Goal: Task Accomplishment & Management: Complete application form

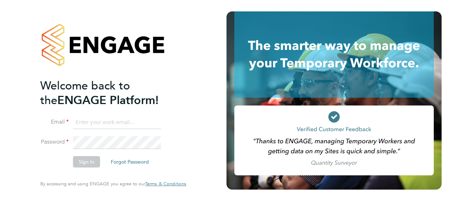
type input "[PERSON_NAME][EMAIL_ADDRESS][DOMAIN_NAME]"
click at [84, 161] on button "Sign In" at bounding box center [86, 161] width 27 height 11
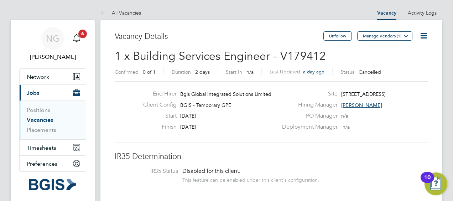
click at [33, 94] on span "Jobs" at bounding box center [33, 92] width 12 height 7
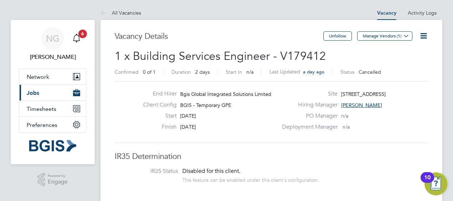
click at [33, 94] on span "Jobs" at bounding box center [33, 92] width 12 height 7
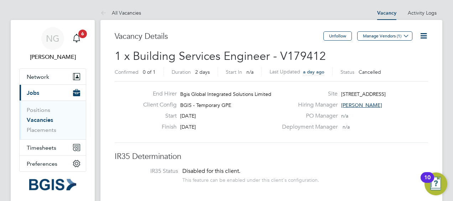
click at [33, 94] on span "Jobs" at bounding box center [33, 92] width 12 height 7
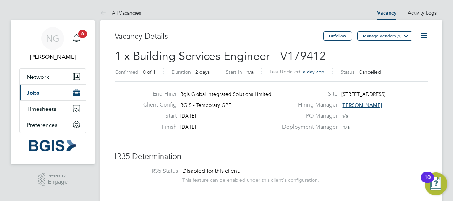
click at [39, 99] on button "Current page: Jobs" at bounding box center [53, 93] width 66 height 16
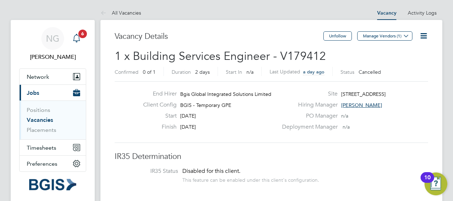
click at [80, 37] on span "6" at bounding box center [82, 34] width 9 height 9
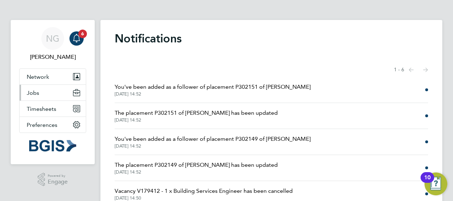
click at [41, 86] on button "Jobs" at bounding box center [53, 93] width 66 height 16
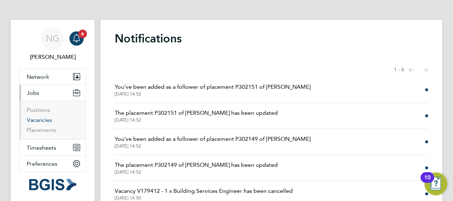
click at [36, 118] on link "Vacancies" at bounding box center [39, 119] width 25 height 7
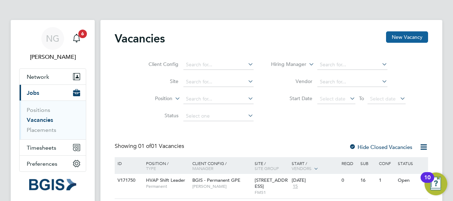
click at [398, 37] on button "New Vacancy" at bounding box center [407, 36] width 42 height 11
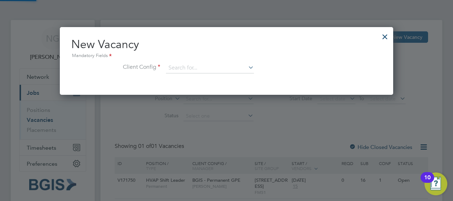
scroll to position [67, 333]
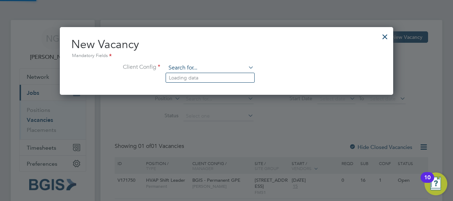
click at [208, 67] on input at bounding box center [210, 68] width 88 height 11
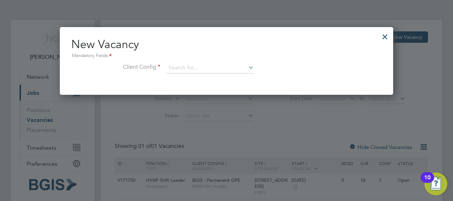
click at [196, 107] on li "BGIS - Temporary" at bounding box center [210, 107] width 88 height 10
type input "BGIS - Temporary"
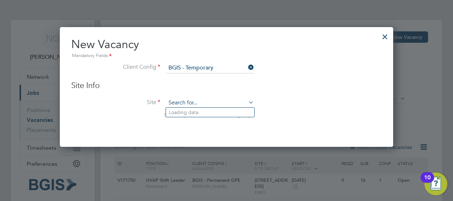
click at [200, 99] on input at bounding box center [210, 103] width 88 height 11
type input "2"
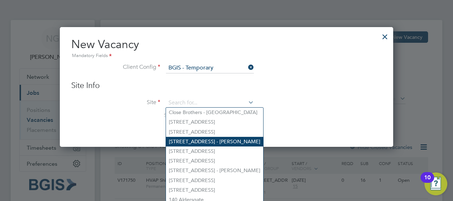
scroll to position [32, 0]
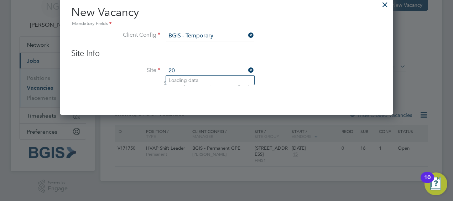
type input "2"
type input "g"
click at [266, 59] on div "Site Info Site Search by site name, address or group" at bounding box center [226, 74] width 311 height 52
click at [238, 34] on input at bounding box center [210, 36] width 88 height 11
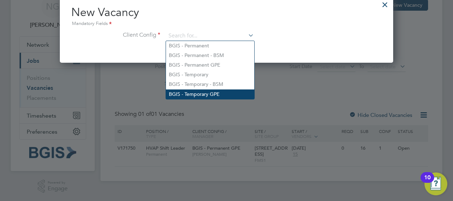
click at [215, 90] on li "BGIS - Temporary GPE" at bounding box center [210, 94] width 88 height 10
type input "BGIS - Temporary GPE"
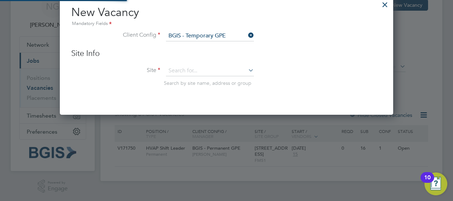
scroll to position [119, 333]
click at [216, 72] on input at bounding box center [210, 71] width 88 height 11
click at [212, 78] on li "[STREET_ADDRESS]" at bounding box center [210, 80] width 88 height 10
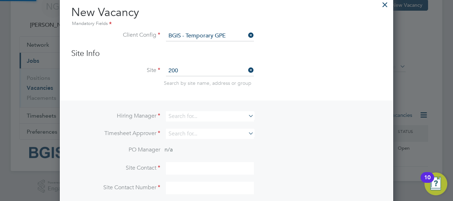
type input "[STREET_ADDRESS]"
click at [202, 115] on input at bounding box center [210, 116] width 88 height 10
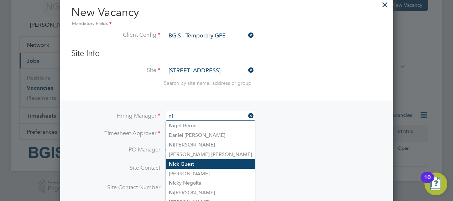
click at [189, 160] on li "Ni ck Guest" at bounding box center [210, 164] width 89 height 10
type input "[PERSON_NAME]"
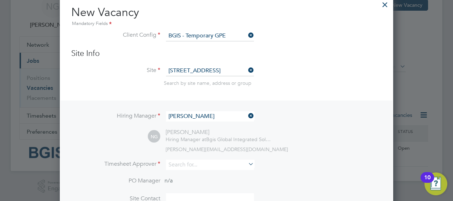
scroll to position [296, 333]
click at [192, 162] on input at bounding box center [210, 165] width 88 height 10
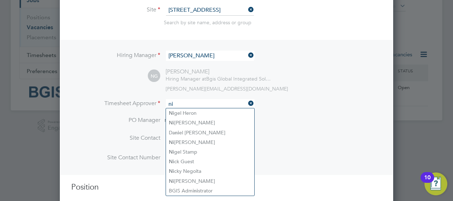
scroll to position [99, 0]
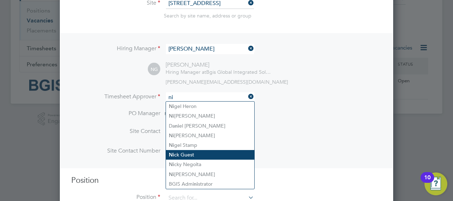
click at [191, 156] on li "Ni ck Guest" at bounding box center [210, 155] width 88 height 10
type input "[PERSON_NAME]"
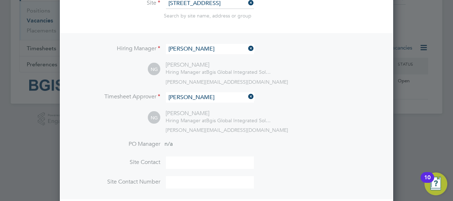
scroll to position [327, 333]
click at [189, 159] on input at bounding box center [210, 162] width 88 height 12
type input "[PERSON_NAME]"
click at [182, 182] on input at bounding box center [210, 182] width 88 height 12
type input "07931360625"
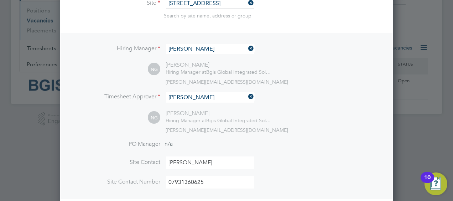
click at [272, 155] on li "PO Manager n/a" at bounding box center [226, 148] width 311 height 16
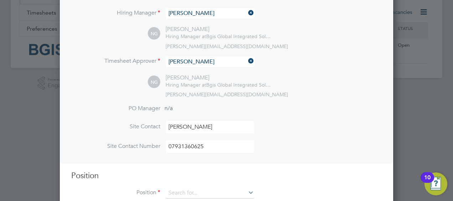
scroll to position [153, 0]
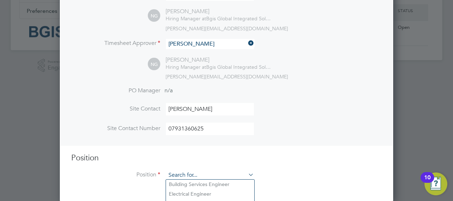
click at [238, 170] on input at bounding box center [210, 175] width 88 height 11
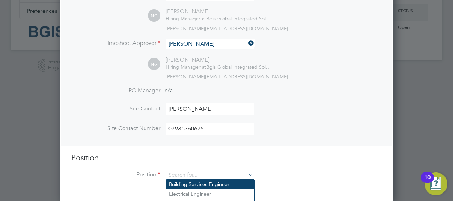
click at [223, 184] on li "Building Services Engineer" at bounding box center [210, 184] width 88 height 10
type input "Building Services Engineer"
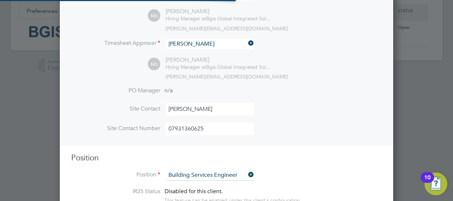
type textarea "Lo ipsumd sit ametconsectet adipiscing eli seddoeiusm te inc utlab etdo magnaa …"
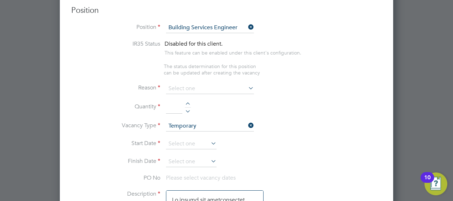
scroll to position [303, 0]
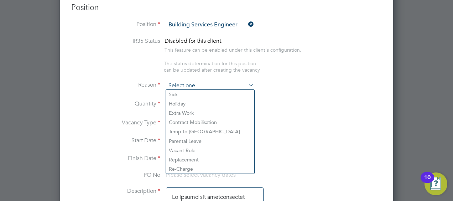
click at [227, 80] on input at bounding box center [210, 85] width 88 height 11
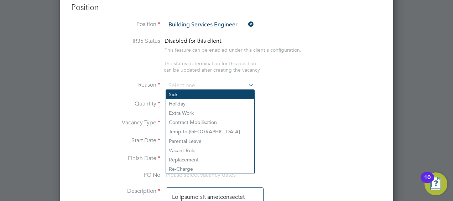
click at [219, 92] on li "Sick" at bounding box center [210, 94] width 88 height 9
type input "Sick"
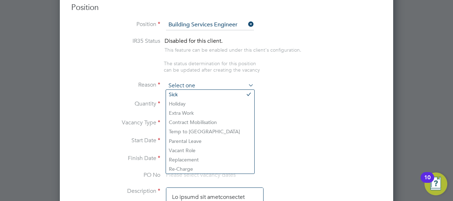
click at [203, 83] on input at bounding box center [210, 85] width 88 height 11
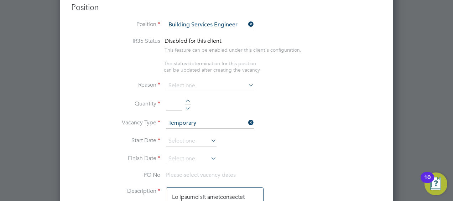
click at [189, 98] on li "Sick" at bounding box center [210, 94] width 88 height 9
type input "Sick"
click at [179, 102] on input at bounding box center [174, 104] width 16 height 13
type input "1"
click at [209, 136] on icon at bounding box center [209, 140] width 0 height 10
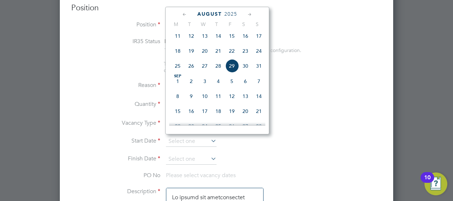
scroll to position [301, 0]
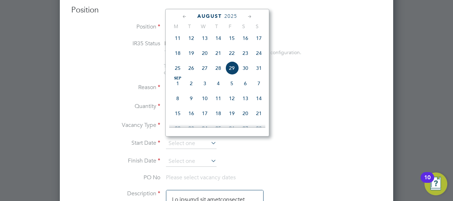
click at [235, 75] on span "29" at bounding box center [232, 68] width 14 height 14
type input "[DATE]"
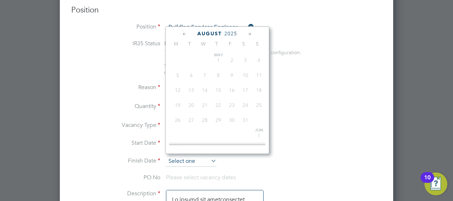
scroll to position [275, 0]
click at [204, 158] on input at bounding box center [191, 161] width 51 height 11
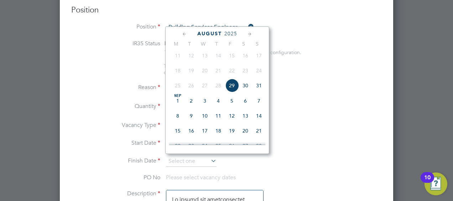
click at [262, 92] on span "31" at bounding box center [259, 86] width 14 height 14
type input "[DATE]"
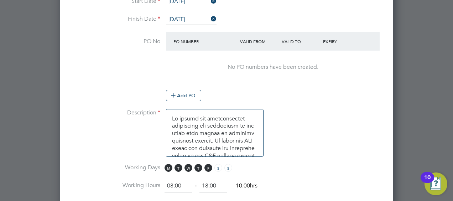
scroll to position [443, 0]
click at [215, 163] on span "S" at bounding box center [218, 167] width 8 height 8
click at [228, 163] on span "S" at bounding box center [228, 167] width 8 height 8
click at [195, 164] on span "T" at bounding box center [198, 167] width 8 height 8
click at [188, 163] on span "W" at bounding box center [188, 167] width 8 height 8
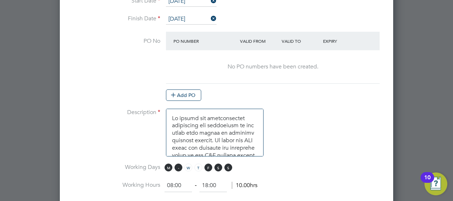
click at [179, 164] on span "T" at bounding box center [178, 167] width 8 height 8
click at [167, 165] on span "M" at bounding box center [169, 167] width 8 height 8
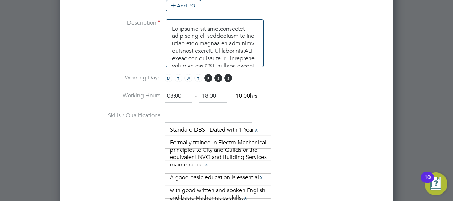
scroll to position [536, 0]
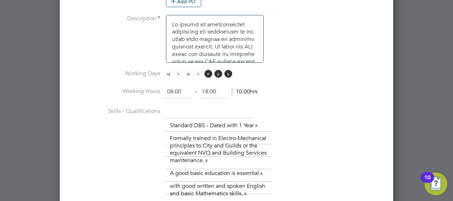
click at [184, 88] on input "08:00" at bounding box center [178, 91] width 27 height 13
type input "0"
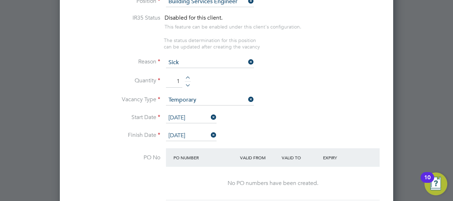
scroll to position [306, 0]
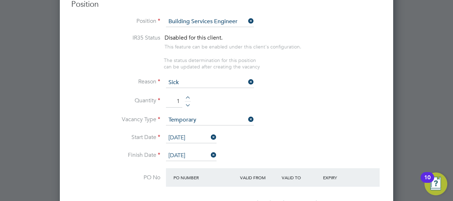
type input "07:00"
click at [209, 153] on icon at bounding box center [209, 155] width 0 height 10
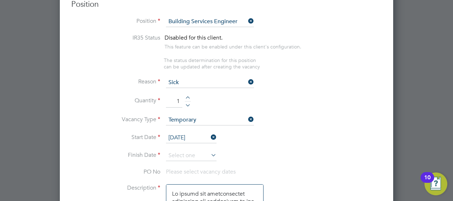
scroll to position [1173, 333]
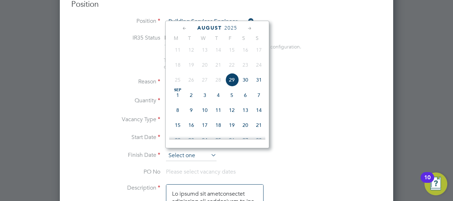
click at [204, 152] on input at bounding box center [191, 155] width 51 height 11
click at [244, 86] on span "30" at bounding box center [246, 80] width 14 height 14
type input "[DATE]"
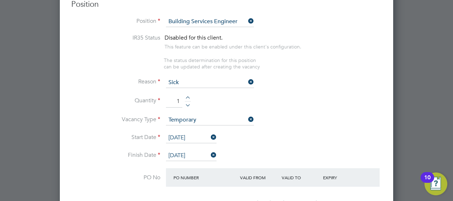
click at [299, 142] on li "Start Date [DATE]" at bounding box center [226, 141] width 311 height 18
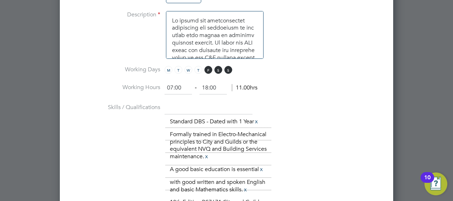
scroll to position [541, 0]
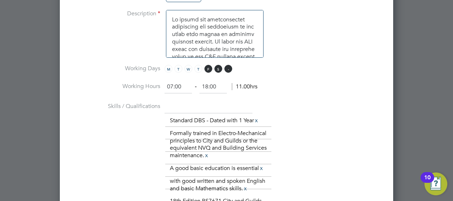
click at [226, 67] on span "S" at bounding box center [228, 69] width 8 height 8
click at [220, 66] on span "S" at bounding box center [218, 69] width 8 height 8
click at [172, 83] on input "07:00" at bounding box center [178, 86] width 27 height 13
type input "19:00"
click at [217, 82] on input "18:00" at bounding box center [212, 86] width 27 height 13
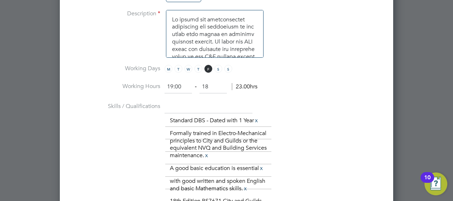
type input "1"
type input "07:00"
click at [288, 90] on li "Working Hours 19:00 ‐ 07:00 12.00hrs" at bounding box center [226, 90] width 311 height 20
drag, startPoint x: 288, startPoint y: 90, endPoint x: 317, endPoint y: 120, distance: 42.1
click at [317, 120] on ng-container "IR35 Status Disabled for this client. This feature can be enabled under this cl…" at bounding box center [226, 92] width 311 height 586
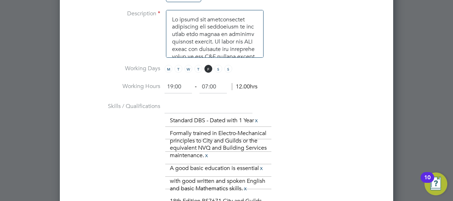
drag, startPoint x: 317, startPoint y: 120, endPoint x: 311, endPoint y: 129, distance: 10.6
click at [311, 129] on div "The list will appear here... Standard DBS - Dated with 1 Year x Formally traine…" at bounding box center [273, 164] width 217 height 101
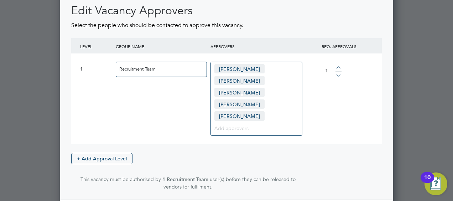
scroll to position [1059, 0]
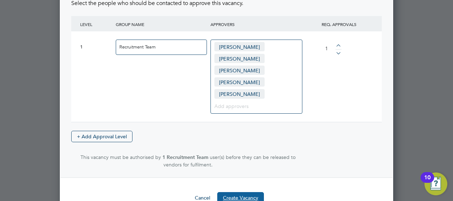
click at [259, 192] on button "Create Vacancy" at bounding box center [240, 197] width 47 height 11
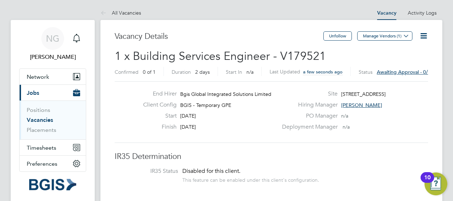
click at [32, 96] on button "Current page: Jobs" at bounding box center [53, 93] width 66 height 16
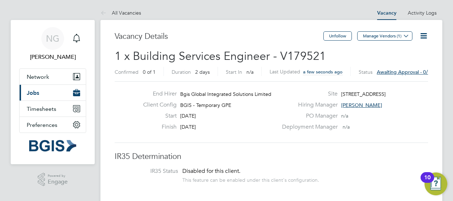
click at [32, 94] on span "Jobs" at bounding box center [33, 92] width 12 height 7
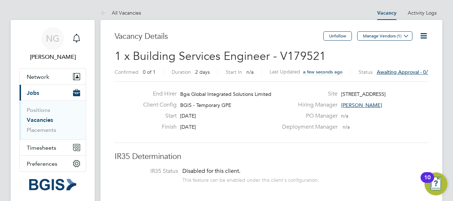
click at [35, 119] on link "Vacancies" at bounding box center [40, 119] width 26 height 7
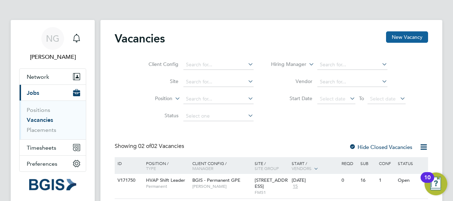
click at [409, 36] on button "New Vacancy" at bounding box center [407, 36] width 42 height 11
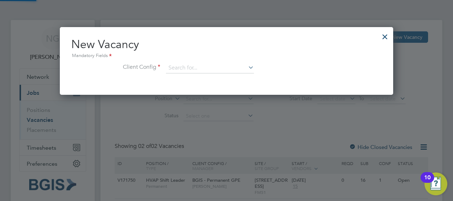
scroll to position [67, 333]
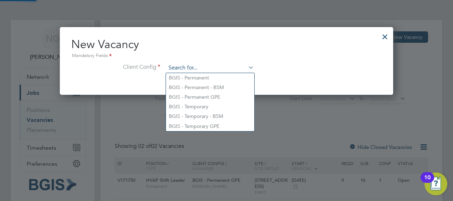
click at [212, 64] on input at bounding box center [210, 68] width 88 height 11
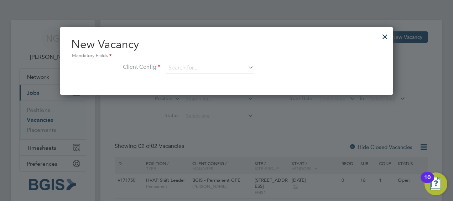
click at [199, 121] on li "BGIS - Temporary GPE" at bounding box center [210, 126] width 88 height 10
type input "BGIS - Temporary GPE"
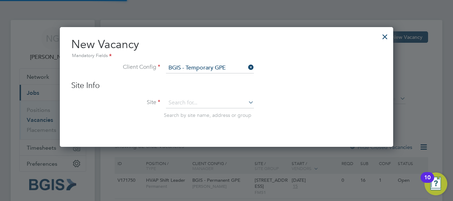
scroll to position [119, 333]
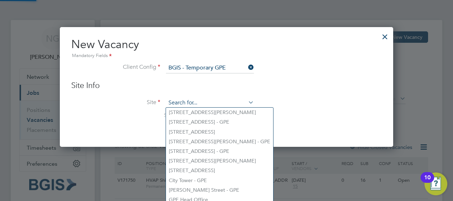
click at [198, 105] on input at bounding box center [210, 103] width 88 height 11
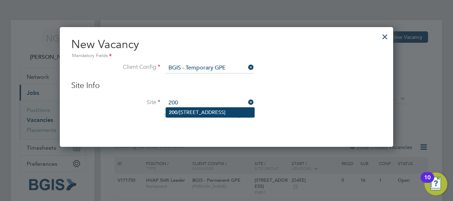
type input "200"
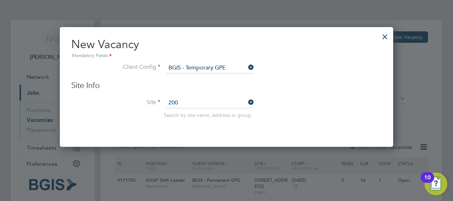
click at [197, 109] on div "Vacancies New Vacancy Client Config Site Position Status Hiring Manager Vendor …" at bounding box center [271, 129] width 342 height 218
click at [197, 101] on input at bounding box center [210, 103] width 88 height 11
click at [198, 110] on li "[STREET_ADDRESS]" at bounding box center [210, 113] width 88 height 10
type input "[STREET_ADDRESS]"
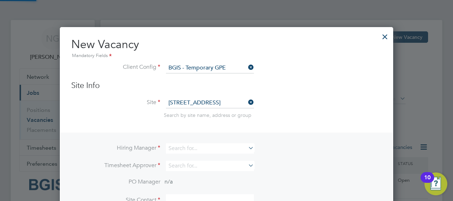
scroll to position [265, 333]
click at [201, 144] on input at bounding box center [210, 148] width 88 height 10
click at [193, 196] on li "Ni ck Guest" at bounding box center [210, 196] width 89 height 10
type input "[PERSON_NAME]"
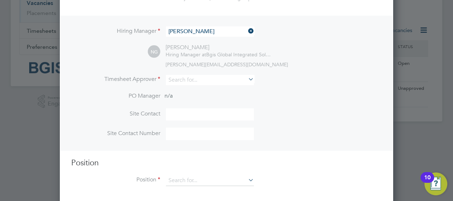
scroll to position [117, 0]
click at [241, 79] on input at bounding box center [210, 79] width 88 height 10
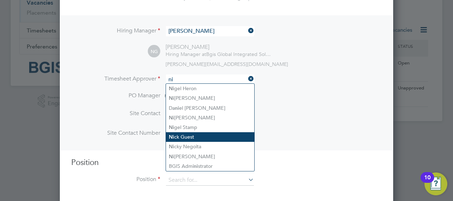
click at [198, 137] on li "Ni ck Guest" at bounding box center [210, 137] width 88 height 10
type input "[PERSON_NAME]"
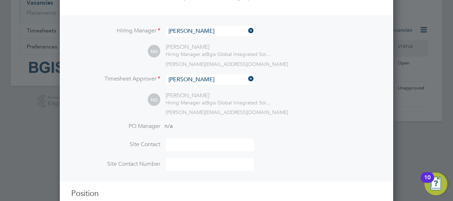
scroll to position [327, 333]
click at [189, 145] on input at bounding box center [210, 145] width 88 height 12
type input "[PERSON_NAME]"
click at [188, 166] on input at bounding box center [210, 164] width 88 height 12
type input "07931360625"
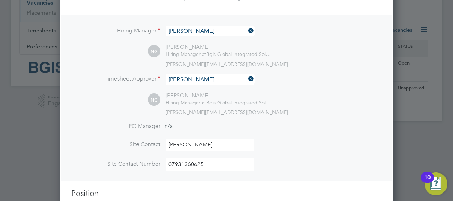
click at [314, 150] on li "Site Contact [PERSON_NAME]" at bounding box center [226, 149] width 311 height 20
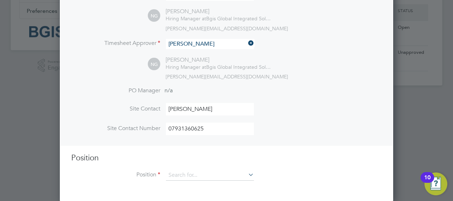
click at [298, 153] on h3 "Position" at bounding box center [226, 158] width 311 height 10
click at [243, 172] on input at bounding box center [210, 175] width 88 height 11
click at [217, 188] on li "Building Services Engineer" at bounding box center [210, 184] width 88 height 10
type input "Building Services Engineer"
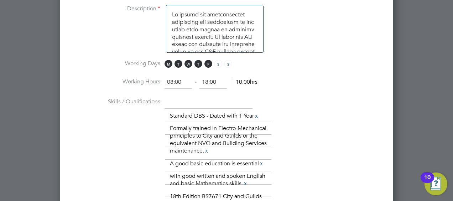
scroll to position [488, 0]
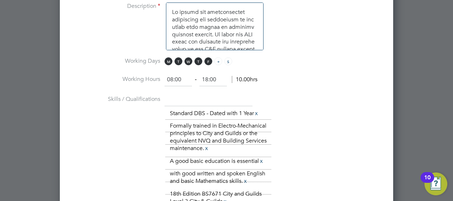
click at [218, 61] on span "S" at bounding box center [218, 61] width 8 height 8
click at [229, 59] on span "S" at bounding box center [228, 61] width 8 height 8
click at [207, 60] on span "F" at bounding box center [208, 61] width 8 height 8
click at [199, 60] on span "T" at bounding box center [198, 61] width 8 height 8
click at [187, 58] on span "W" at bounding box center [188, 61] width 8 height 8
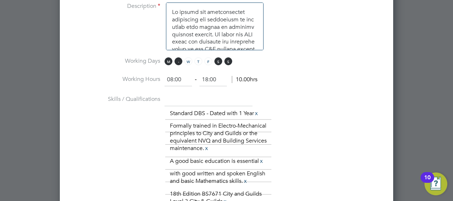
click at [181, 59] on span "T" at bounding box center [178, 61] width 8 height 8
click at [165, 59] on span "M" at bounding box center [169, 61] width 8 height 8
click at [172, 76] on input "08:00" at bounding box center [178, 79] width 27 height 13
type input "07:00"
click at [209, 76] on input "18:00" at bounding box center [212, 79] width 27 height 13
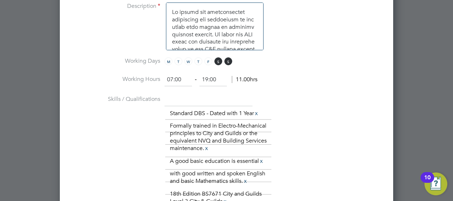
type input "19:00"
click at [265, 100] on li "Skills / Qualifications The list will appear here... Standard DBS - Dated with …" at bounding box center [226, 154] width 311 height 122
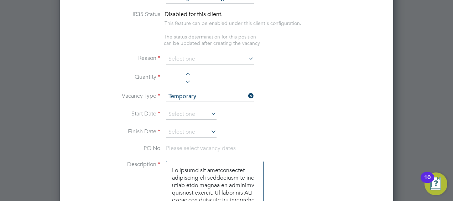
scroll to position [330, 0]
click at [247, 61] on icon at bounding box center [247, 58] width 0 height 10
click at [234, 55] on input at bounding box center [210, 59] width 88 height 11
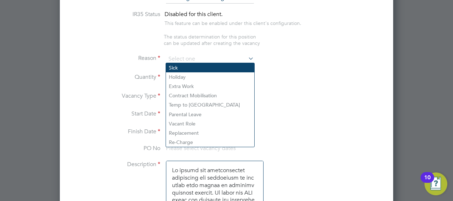
click at [223, 65] on li "Sick" at bounding box center [210, 67] width 88 height 9
type input "Sick"
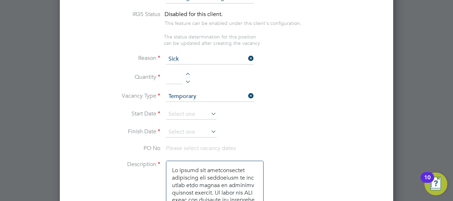
click at [172, 78] on input at bounding box center [174, 78] width 16 height 13
type input "1"
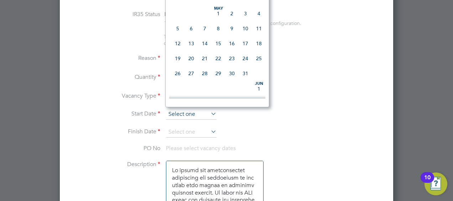
scroll to position [275, 0]
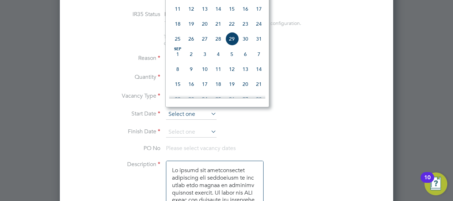
click at [193, 110] on input at bounding box center [191, 114] width 51 height 11
click at [243, 46] on span "30" at bounding box center [246, 39] width 14 height 14
type input "[DATE]"
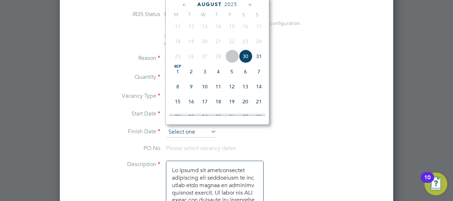
click at [206, 129] on input at bounding box center [191, 132] width 51 height 11
click at [261, 61] on span "31" at bounding box center [259, 56] width 14 height 14
type input "[DATE]"
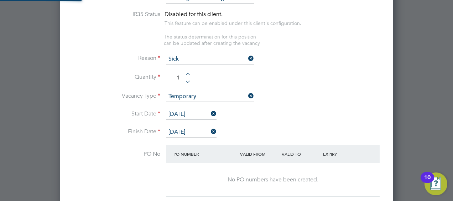
scroll to position [1233, 333]
click at [288, 105] on li "Vacancy Type Temporary" at bounding box center [226, 100] width 311 height 18
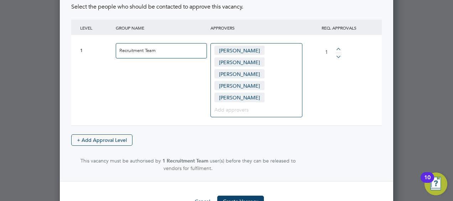
scroll to position [1059, 0]
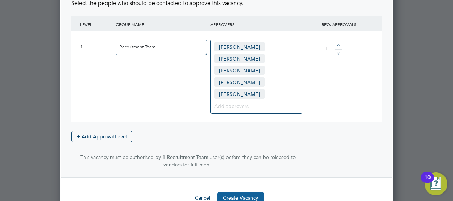
click at [243, 192] on button "Create Vacancy" at bounding box center [240, 197] width 47 height 11
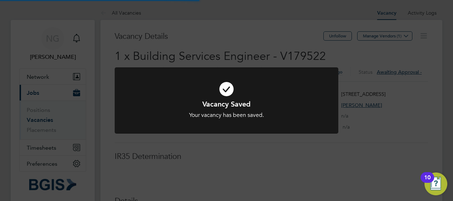
scroll to position [21, 50]
